Goal: Communication & Community: Answer question/provide support

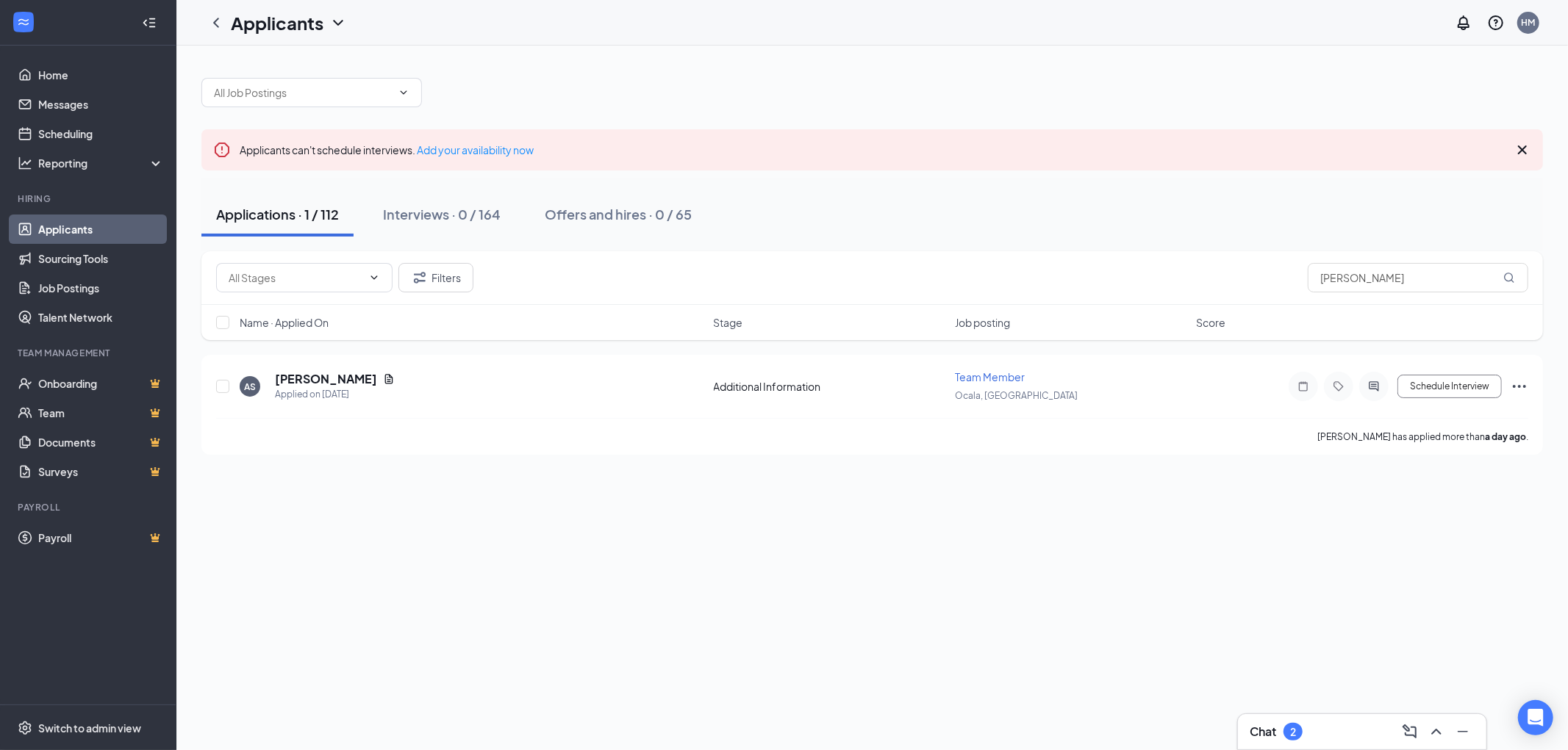
click at [1310, 729] on div "Chat 2" at bounding box center [1363, 732] width 225 height 24
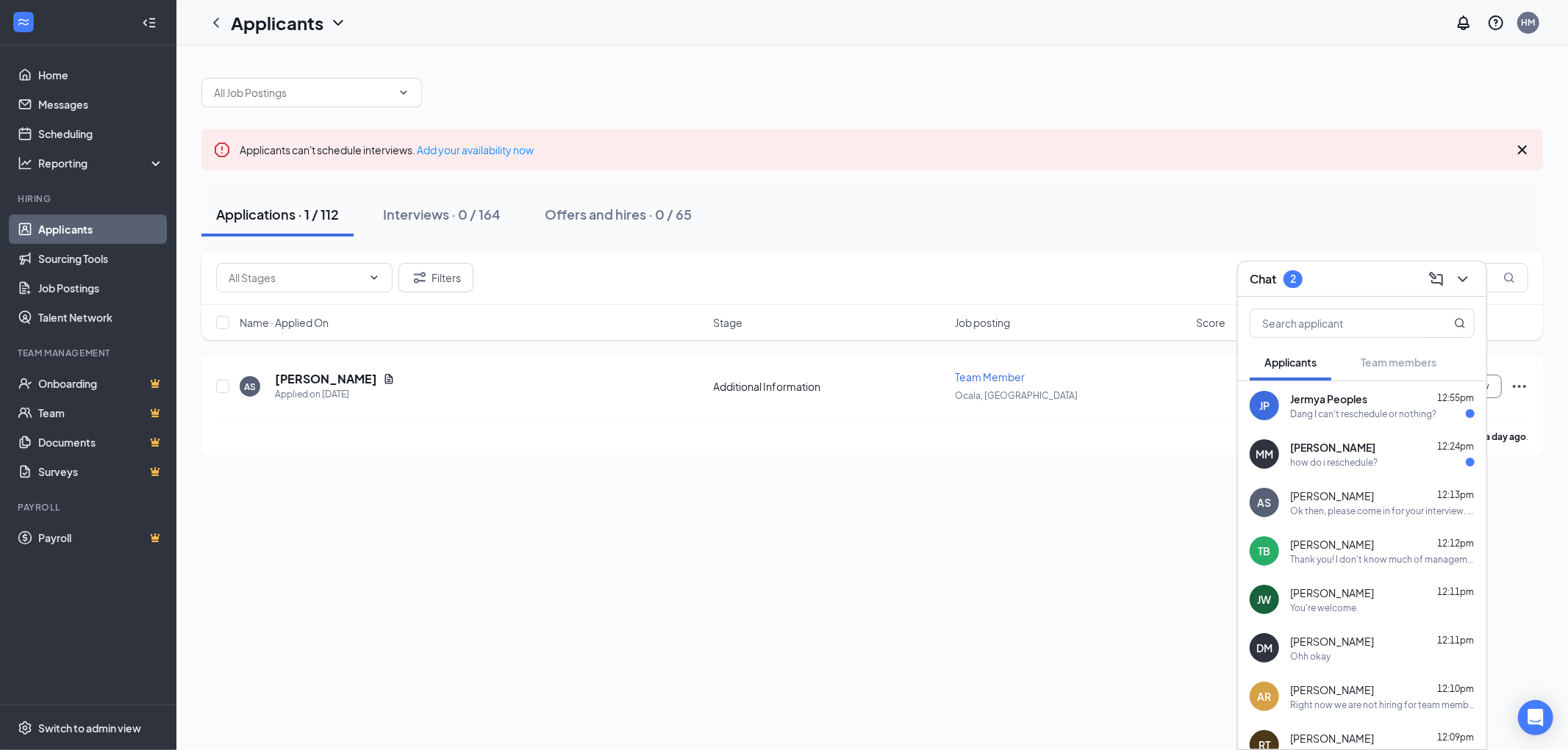
click at [1355, 445] on div "[PERSON_NAME] 12:24pm" at bounding box center [1382, 448] width 184 height 15
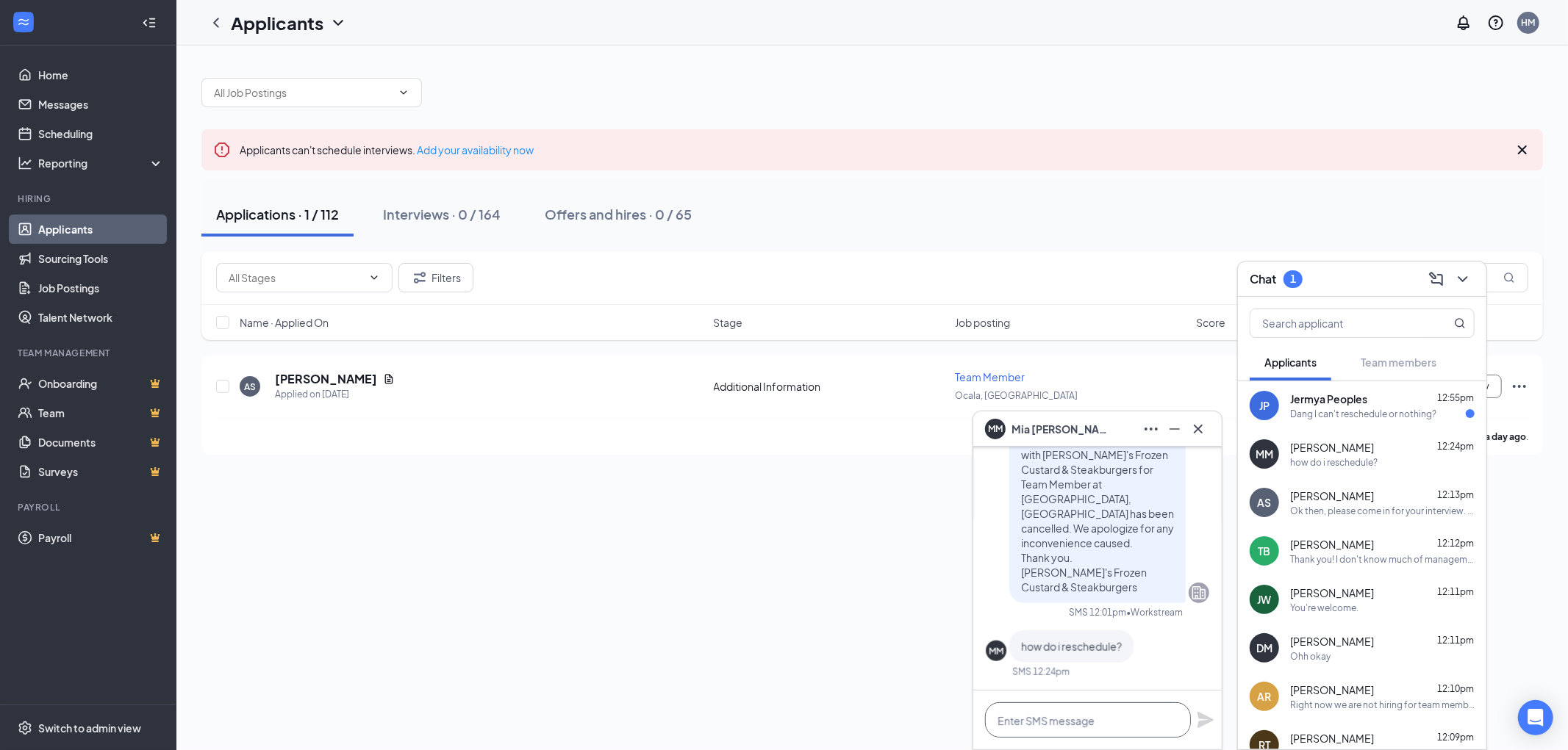
paste textarea "Right now we are not hiring for team members only supervisor/managers. Best of …"
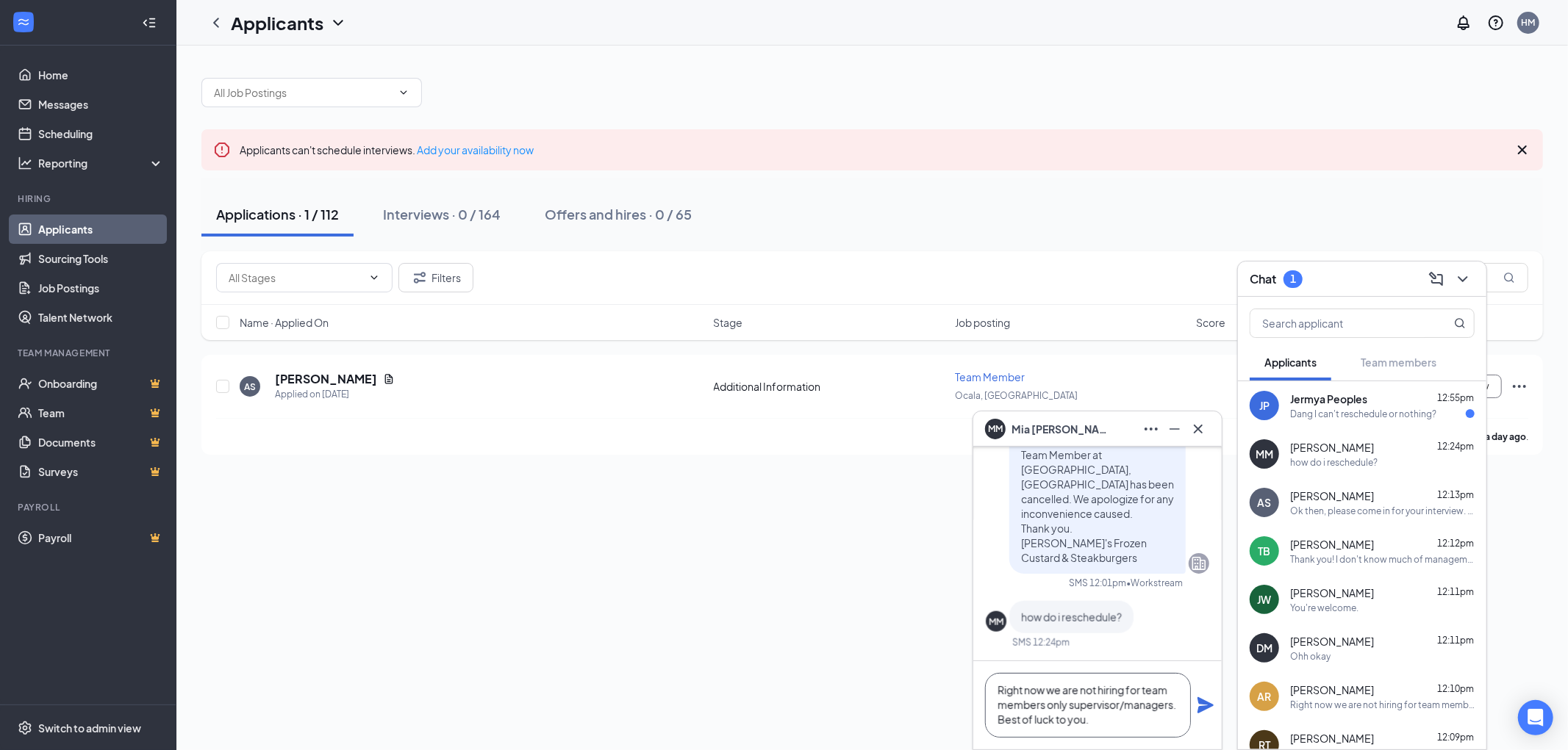
type textarea "Right now we are not hiring for team members only supervisor/managers. Best of …"
click at [1199, 702] on icon "Plane" at bounding box center [1206, 706] width 16 height 16
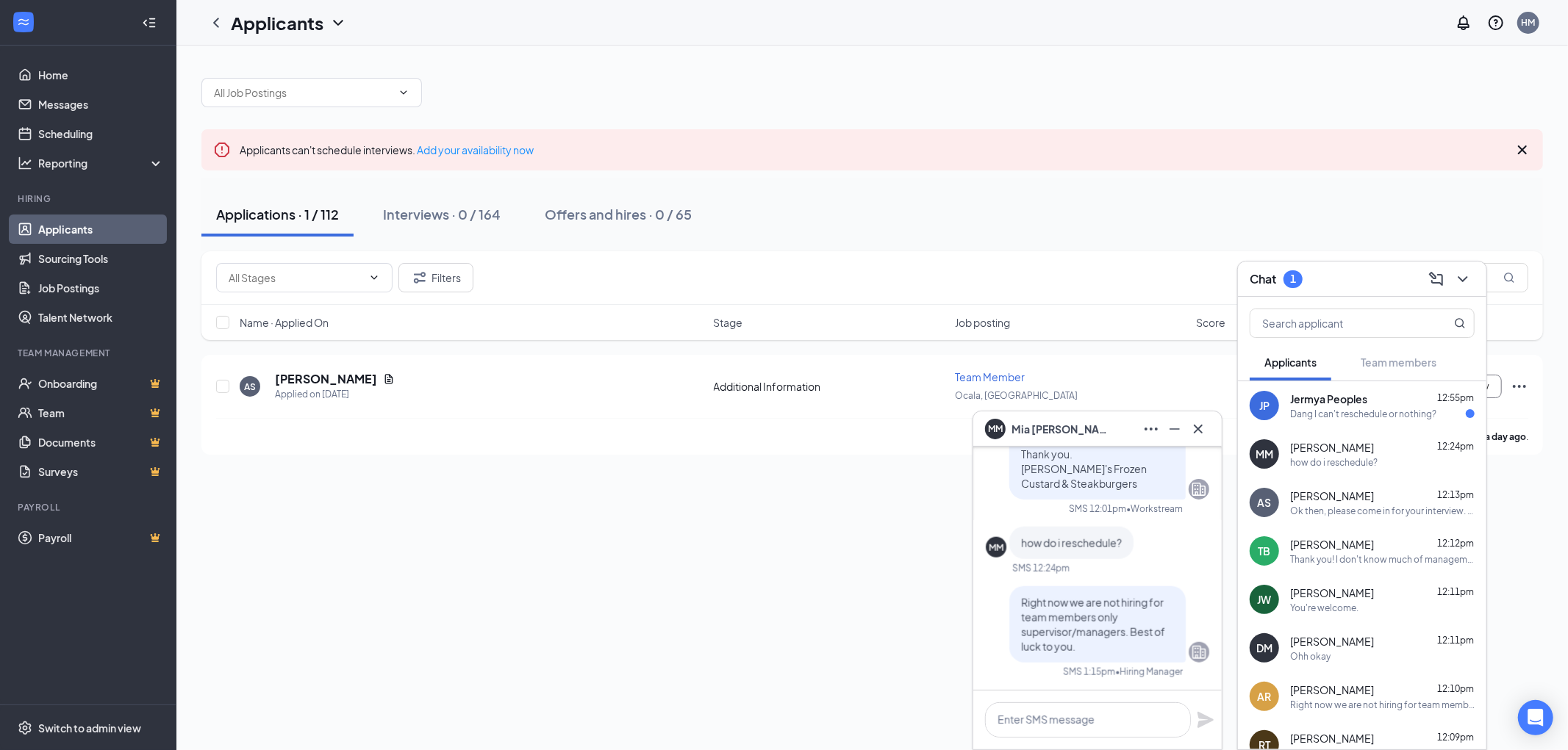
scroll to position [0, 0]
click at [1335, 405] on span "Jermya Peoples" at bounding box center [1328, 399] width 77 height 15
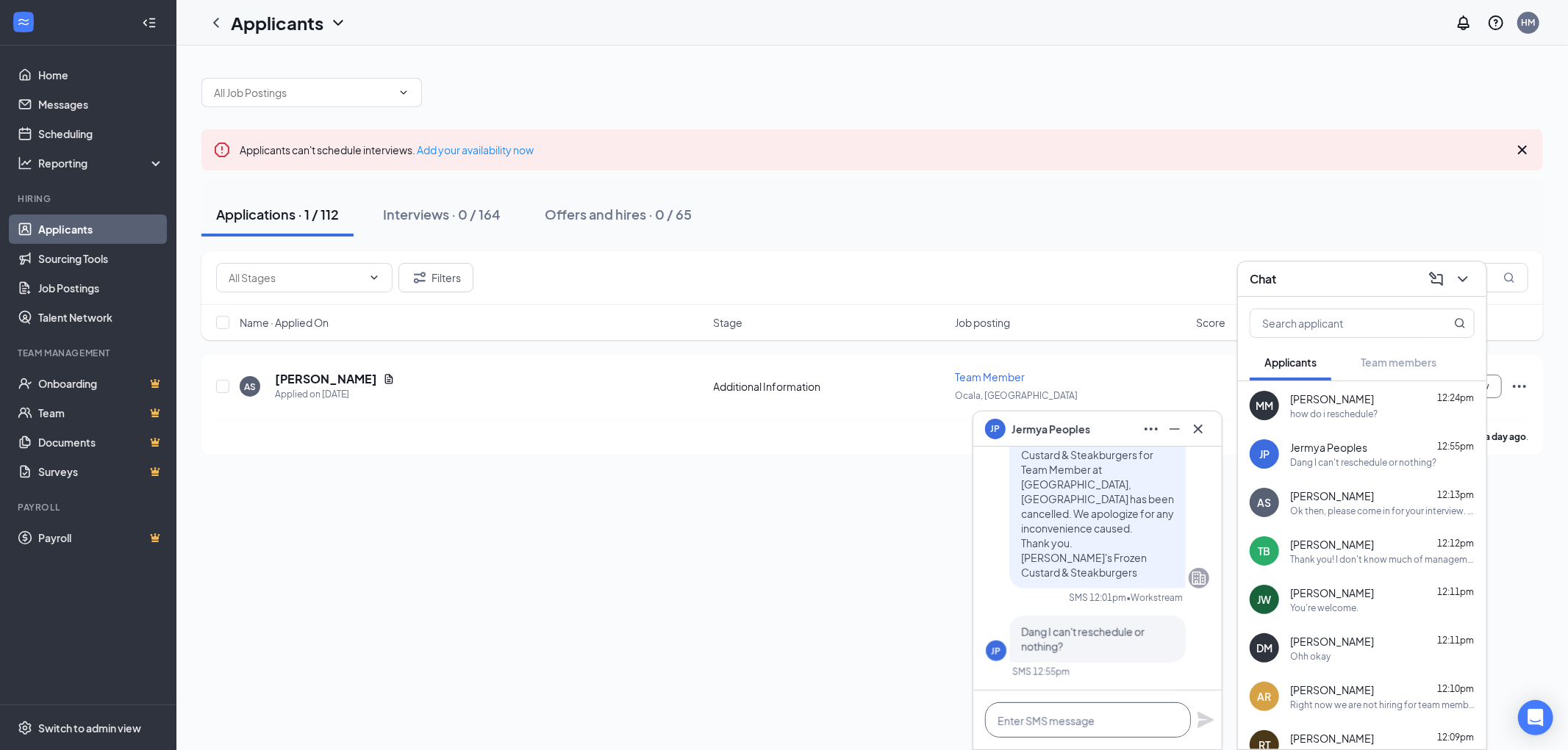
click at [1035, 721] on textarea at bounding box center [1087, 720] width 206 height 35
paste textarea "Right now we are not hiring for team members only supervisor/managers. Best of …"
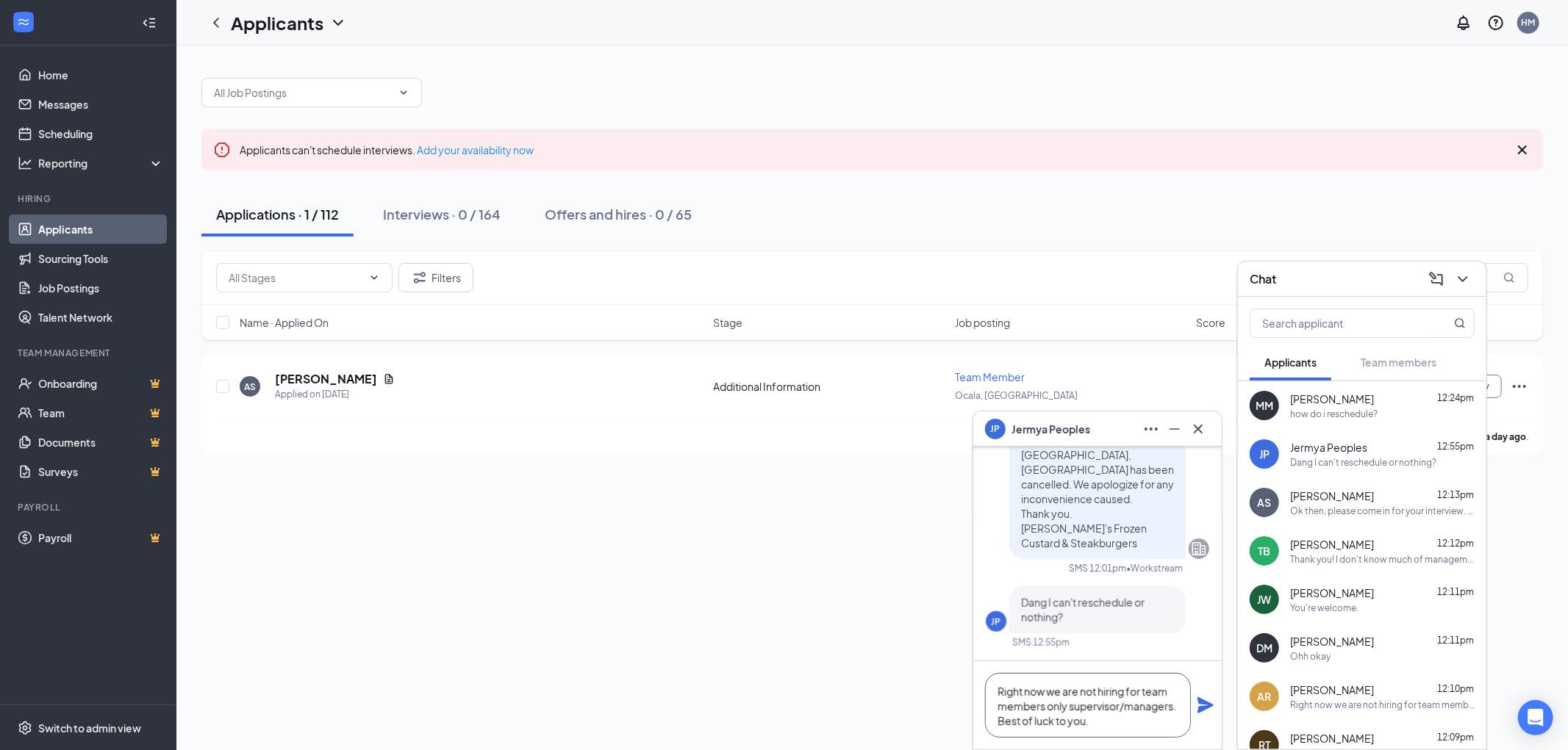
scroll to position [2, 0]
type textarea "Right now we are not hiring for team members only supervisor/managers. Best of …"
click at [1213, 709] on icon "Plane" at bounding box center [1205, 705] width 17 height 17
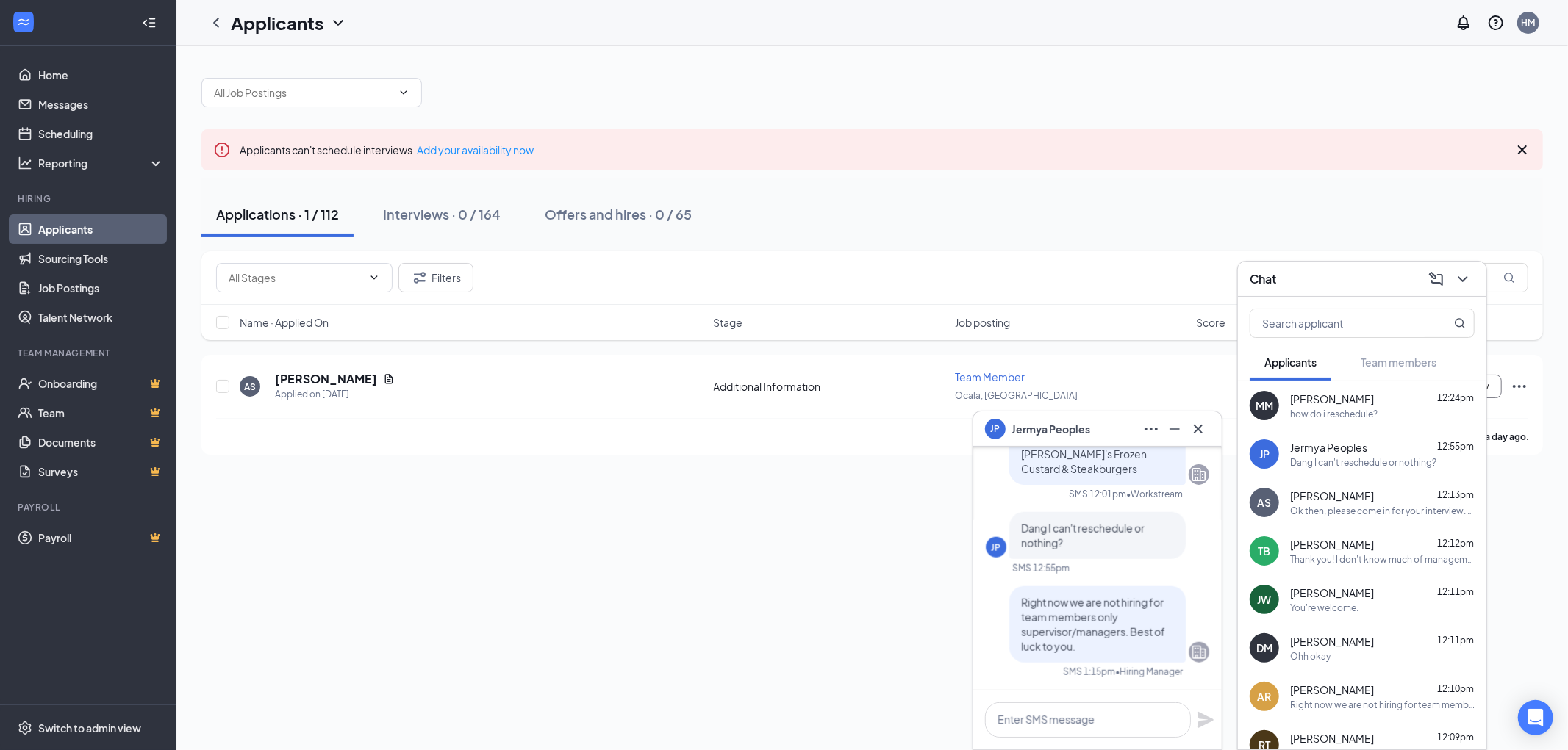
scroll to position [0, 0]
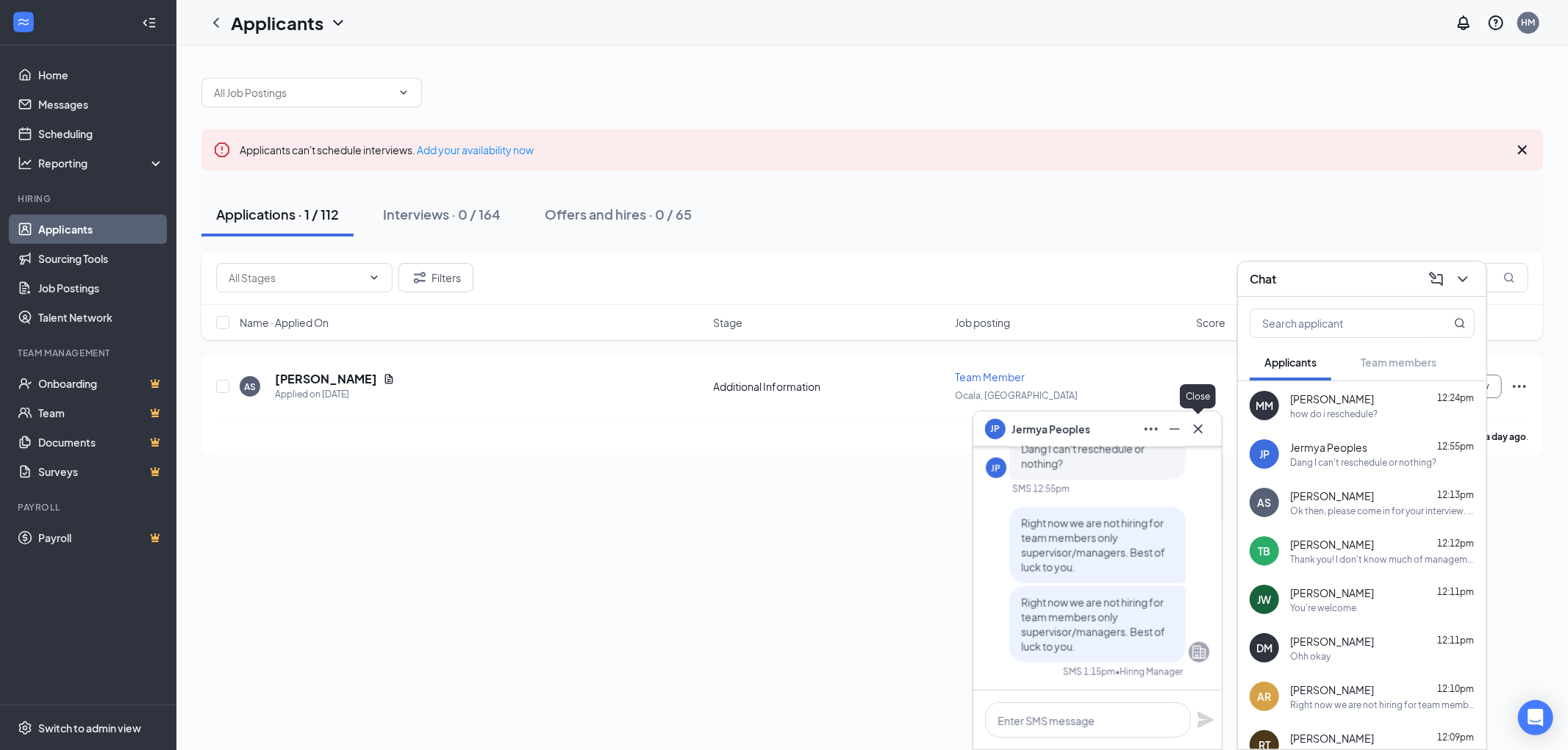
click at [1196, 426] on icon "Cross" at bounding box center [1197, 429] width 17 height 17
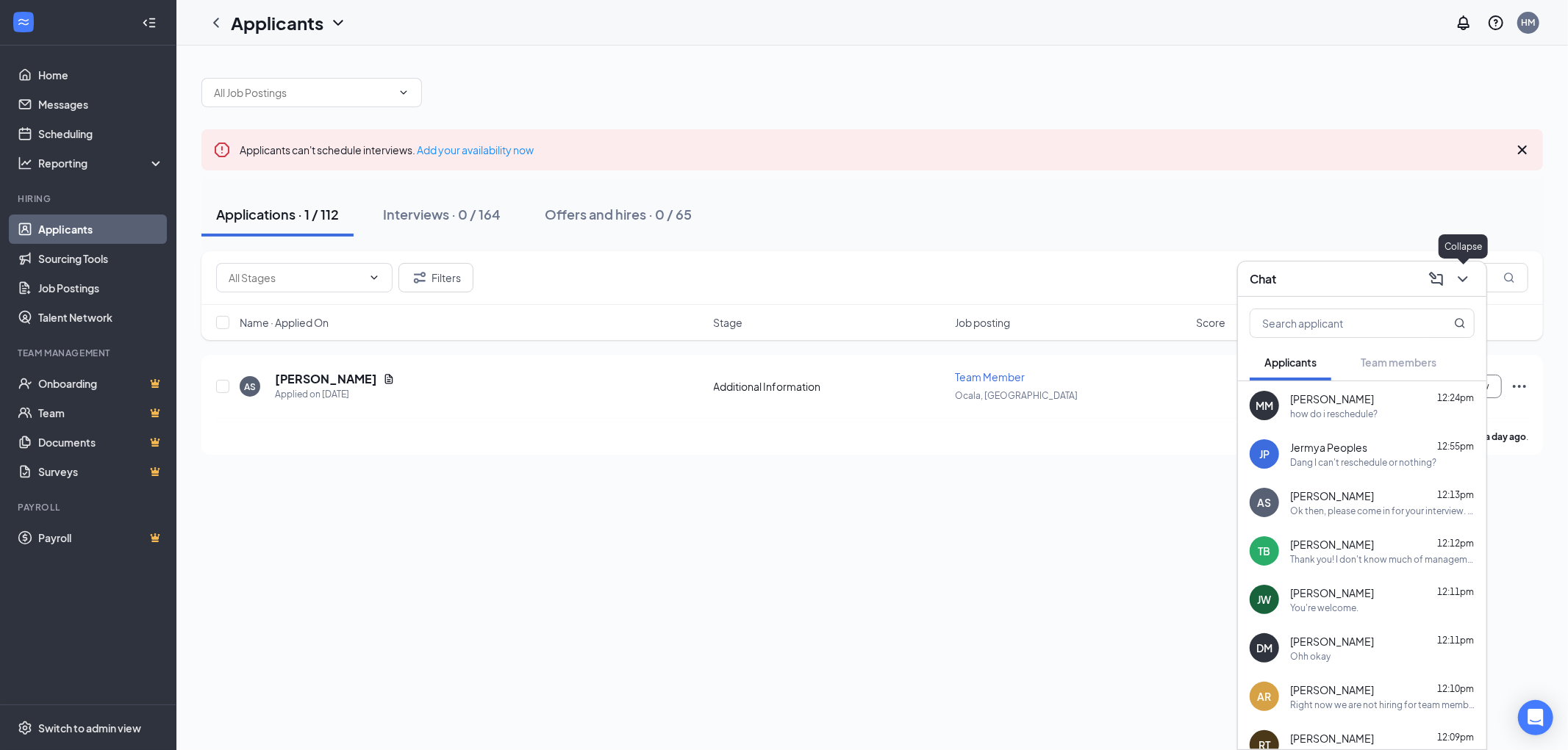
click at [1466, 280] on icon "ChevronDown" at bounding box center [1463, 279] width 17 height 17
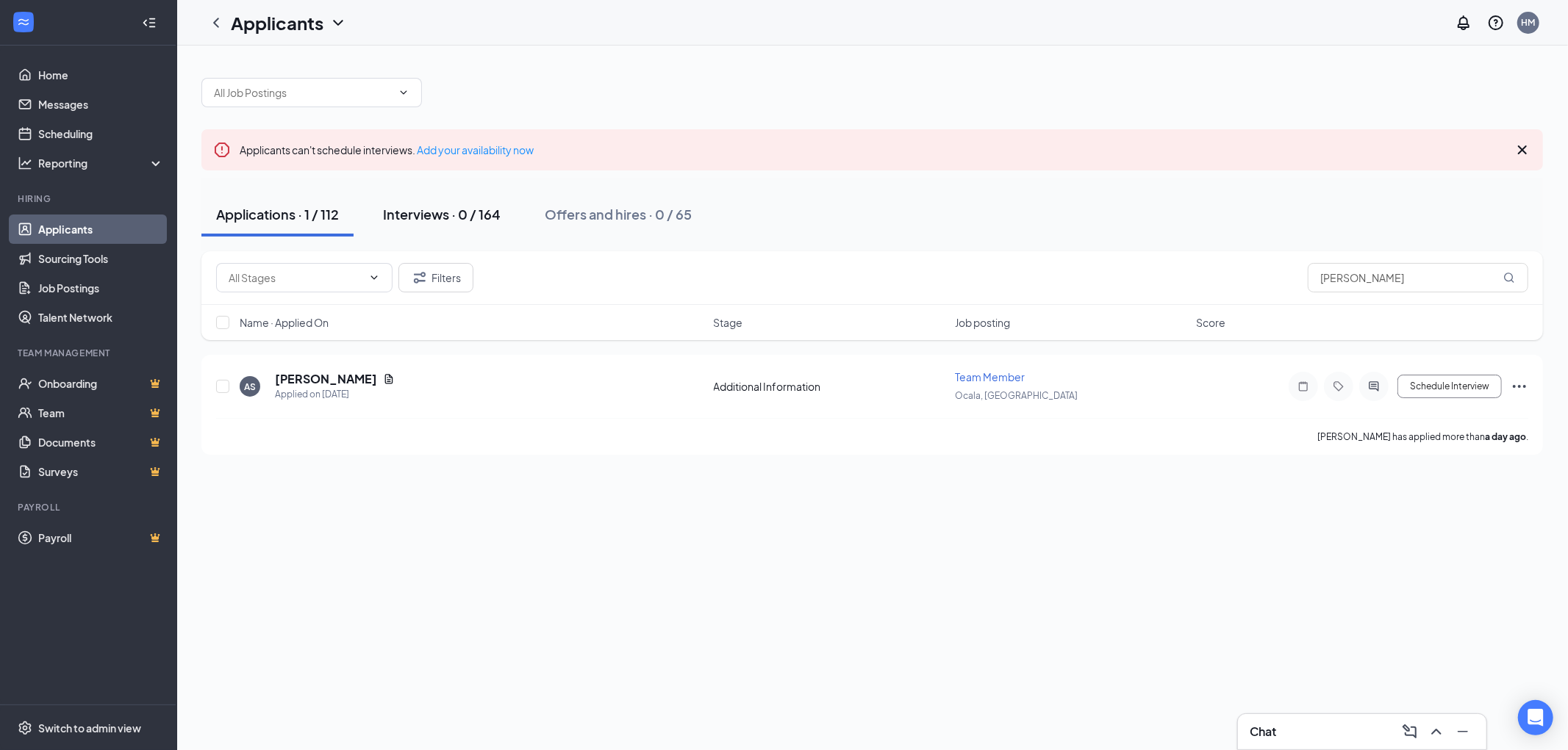
click at [447, 222] on div "Interviews · 0 / 164" at bounding box center [442, 214] width 117 height 18
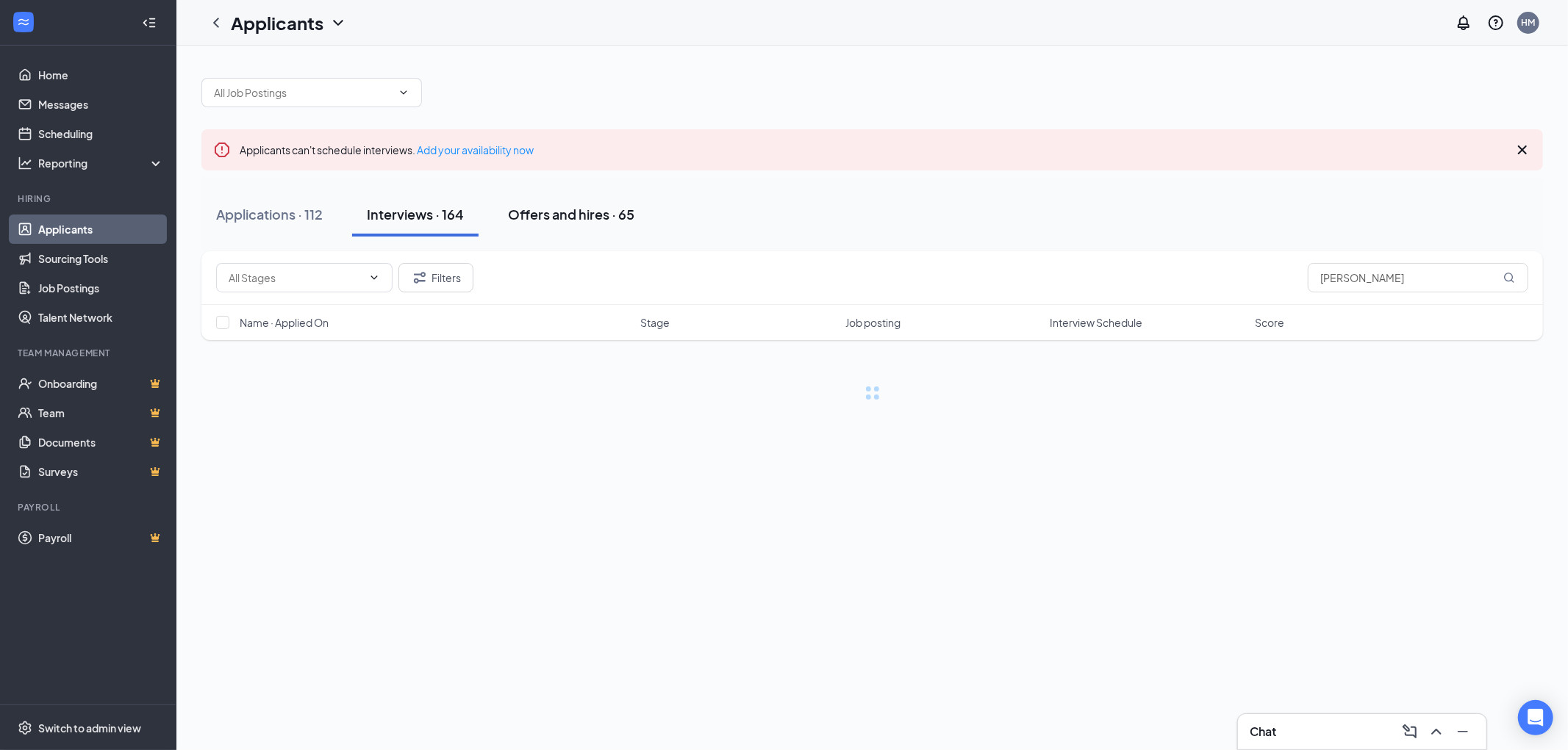
click at [566, 215] on div "Offers and hires · 65" at bounding box center [571, 214] width 126 height 18
click at [282, 213] on div "Applications · 112" at bounding box center [269, 214] width 106 height 18
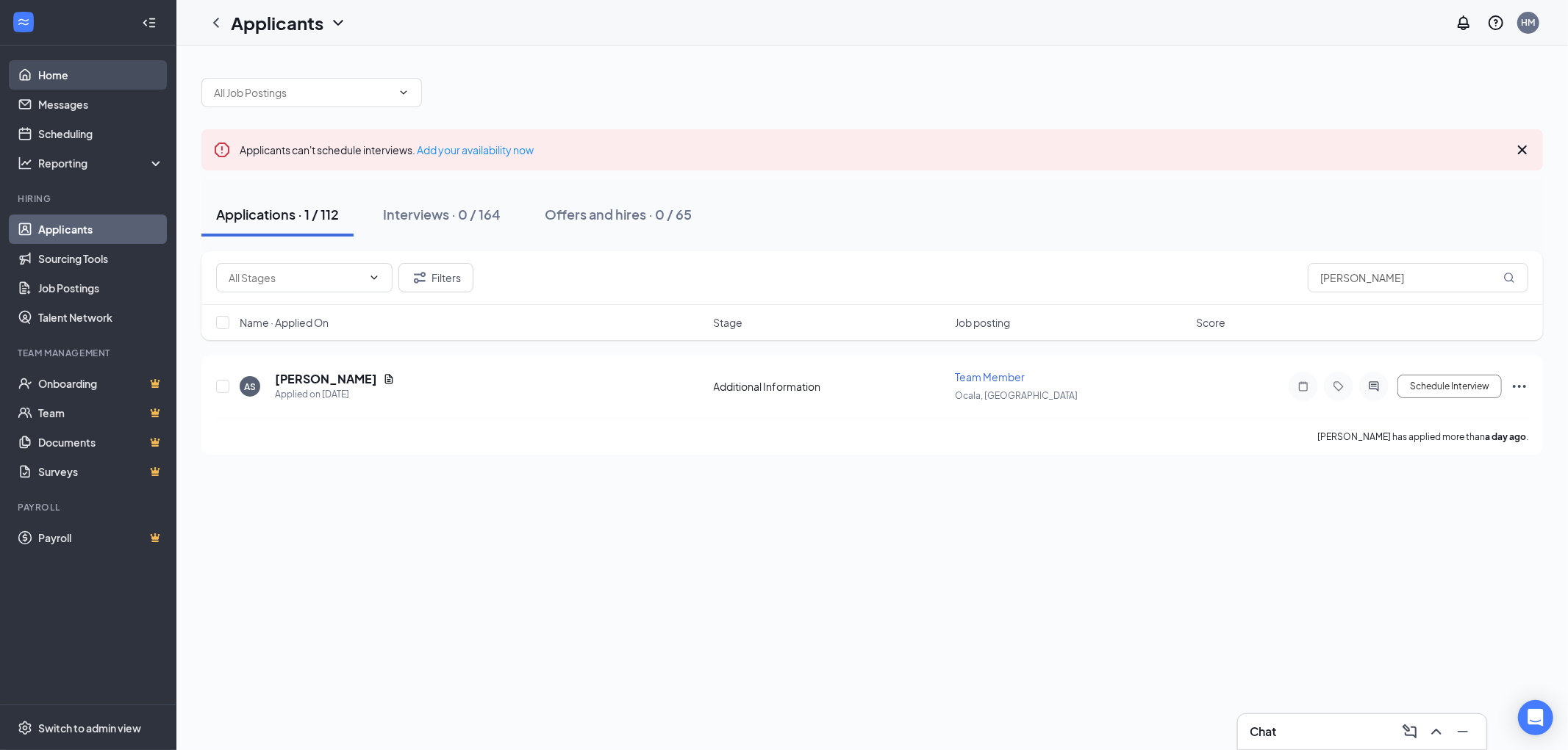
click at [41, 74] on link "Home" at bounding box center [101, 74] width 125 height 29
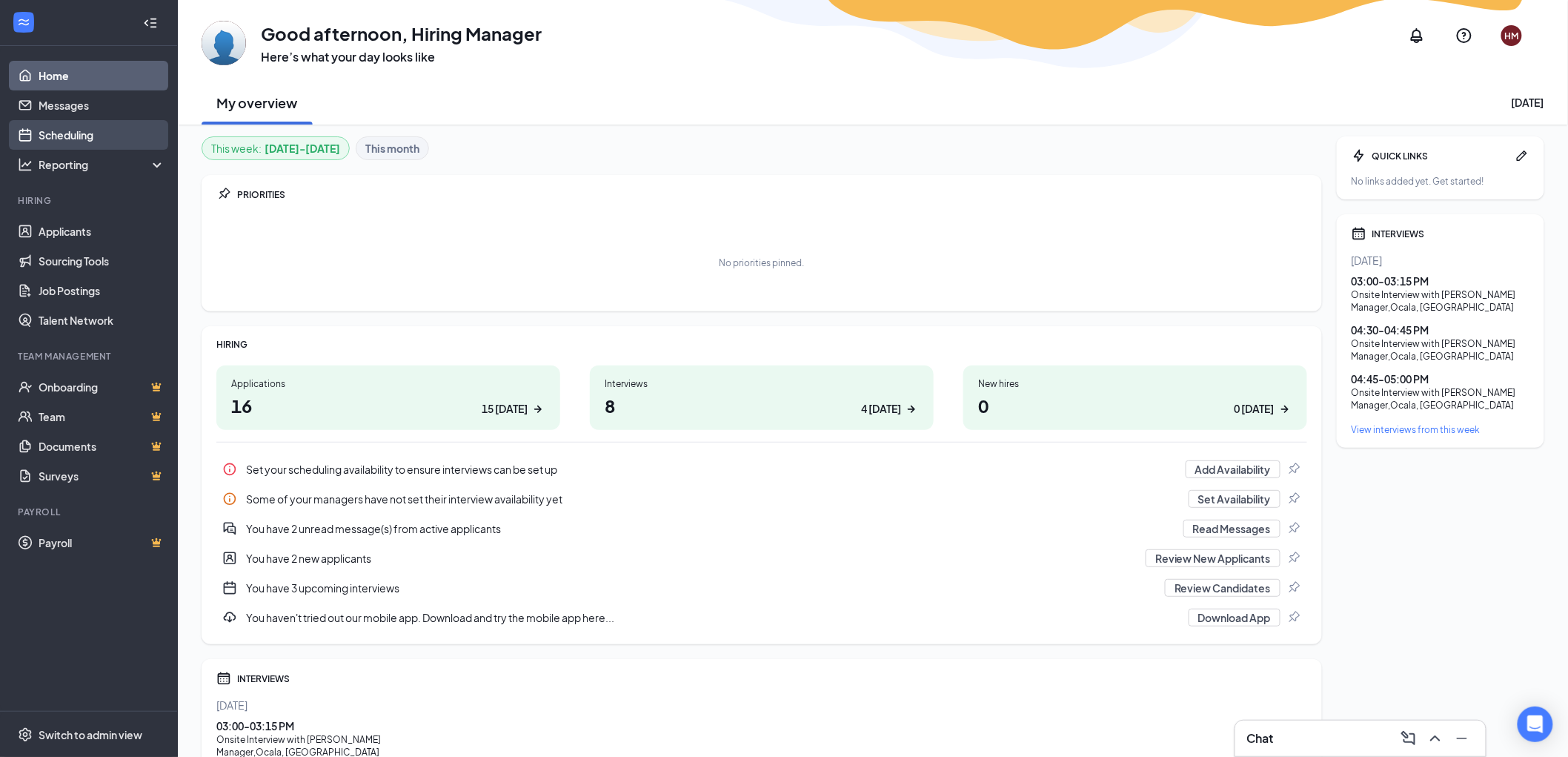
click at [64, 132] on link "Scheduling" at bounding box center [102, 135] width 126 height 29
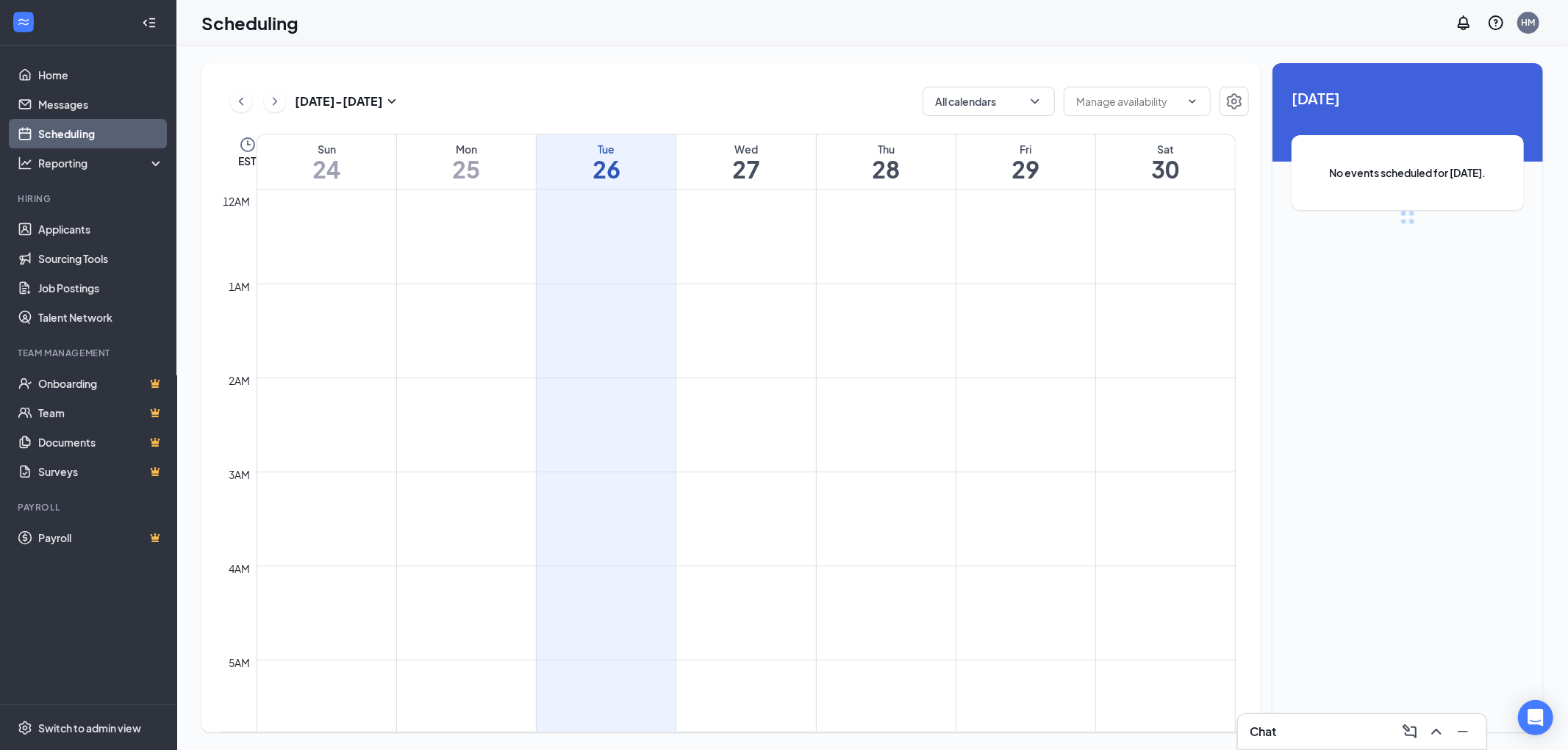
scroll to position [722, 0]
